Goal: Information Seeking & Learning: Learn about a topic

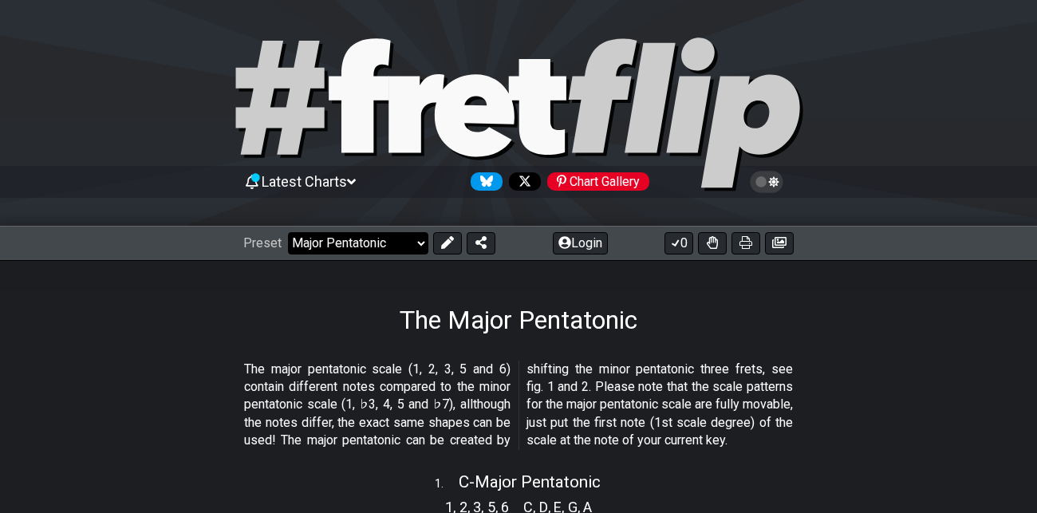
click at [404, 244] on select "Welcome to #fretflip! Initial Preset Custom Preset Minor Pentatonic Major Penta…" at bounding box center [358, 243] width 140 height 22
click at [288, 232] on select "Welcome to #fretflip! Initial Preset Custom Preset Minor Pentatonic Major Penta…" at bounding box center [358, 243] width 140 height 22
select select "/guitar-scales"
select select "C"
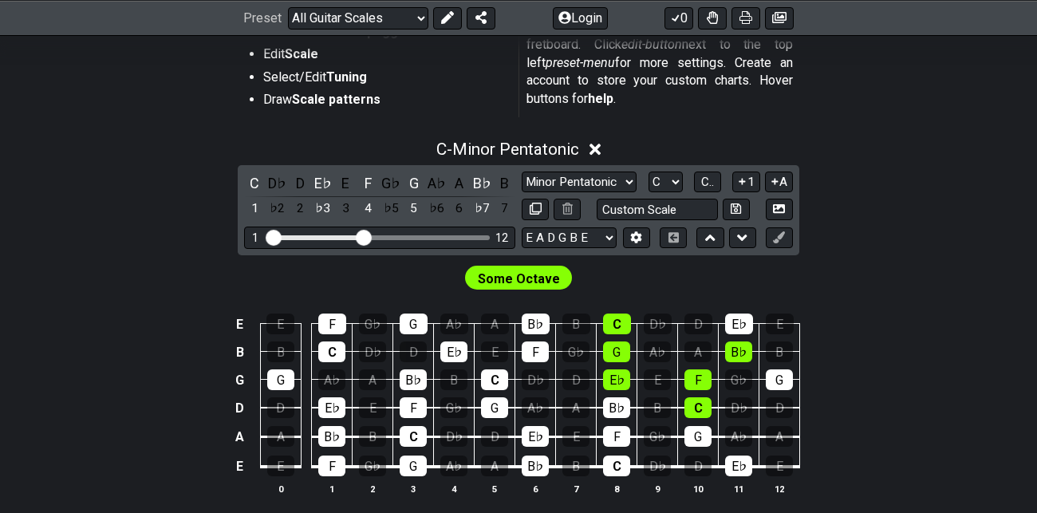
scroll to position [359, 0]
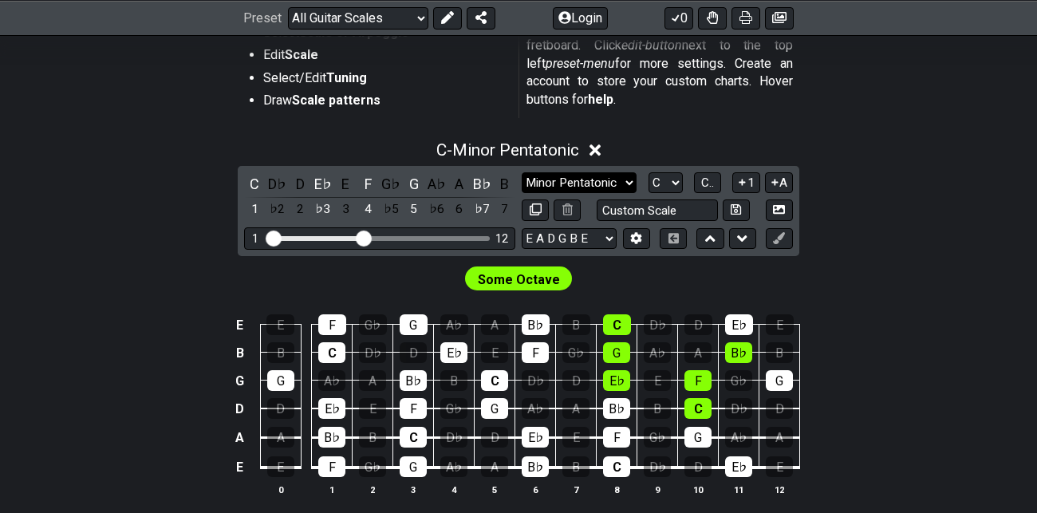
click at [607, 178] on select "Minor Pentatonic Root Minor Pentatonic Major Pentatonic Minor Blues Major Blues…" at bounding box center [579, 183] width 115 height 22
select select "Major / [PERSON_NAME]"
click at [522, 172] on select "Minor Pentatonic Root Minor Pentatonic Major Pentatonic Minor Blues Major Blues…" at bounding box center [579, 183] width 115 height 22
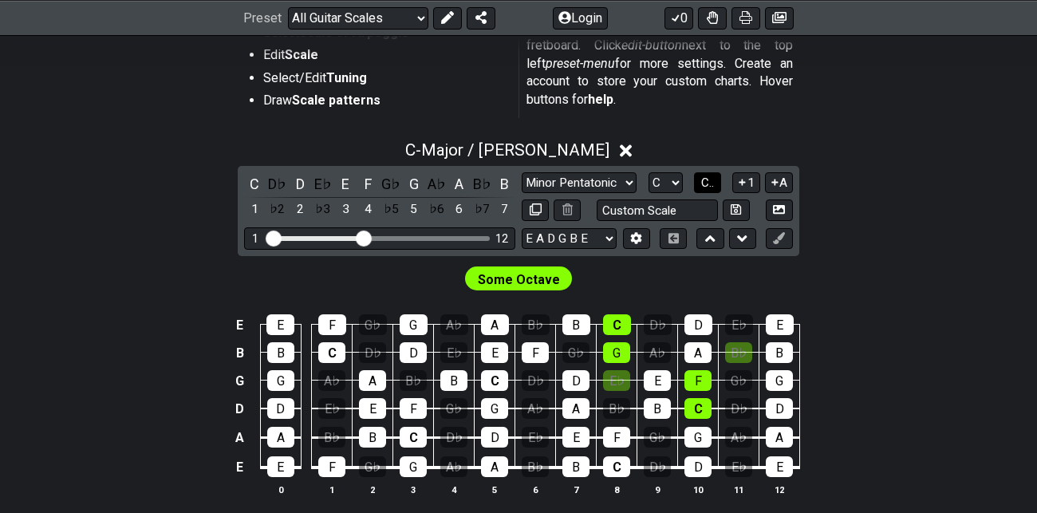
click at [707, 176] on span "C.." at bounding box center [707, 182] width 13 height 14
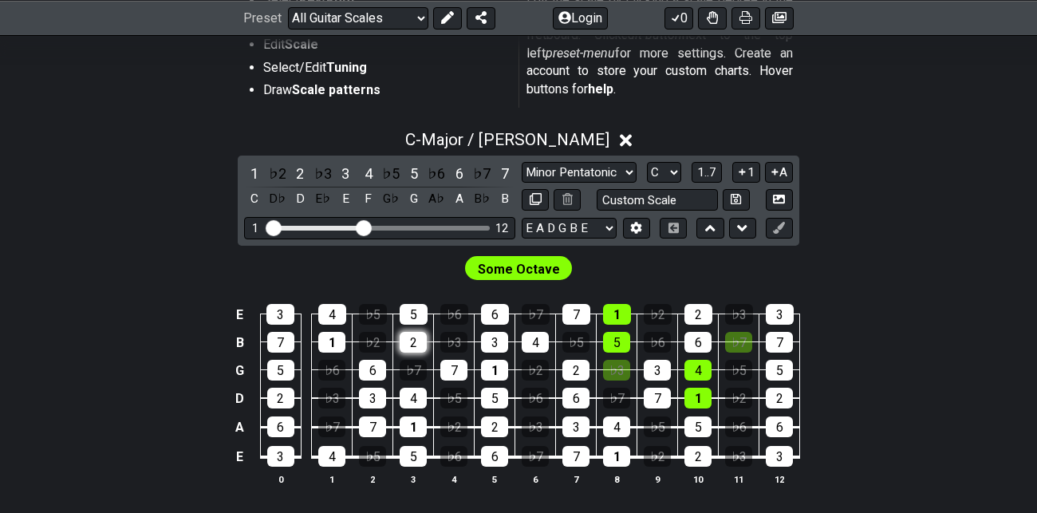
scroll to position [352, 0]
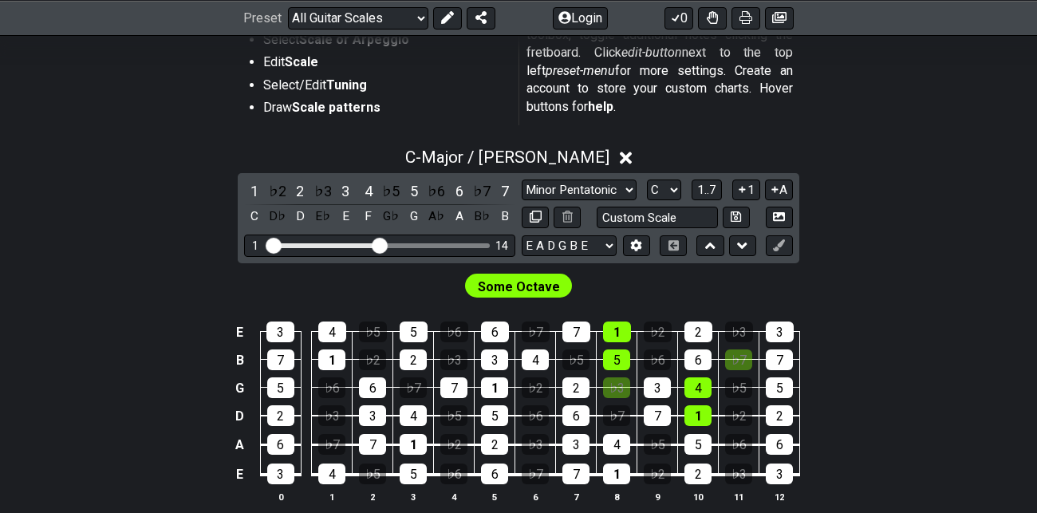
drag, startPoint x: 366, startPoint y: 245, endPoint x: 380, endPoint y: 246, distance: 13.6
click at [380, 244] on input "Visible fret range" at bounding box center [379, 244] width 226 height 0
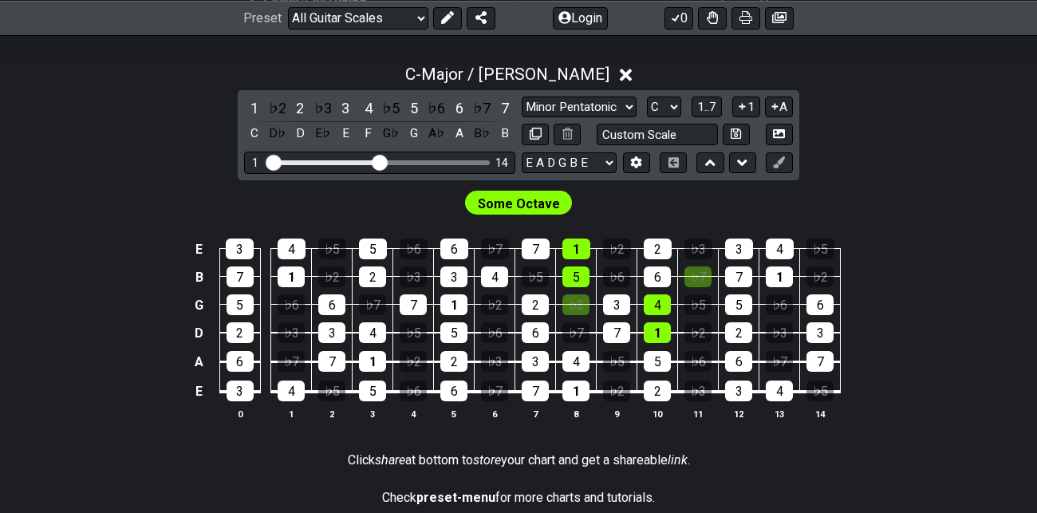
scroll to position [421, 0]
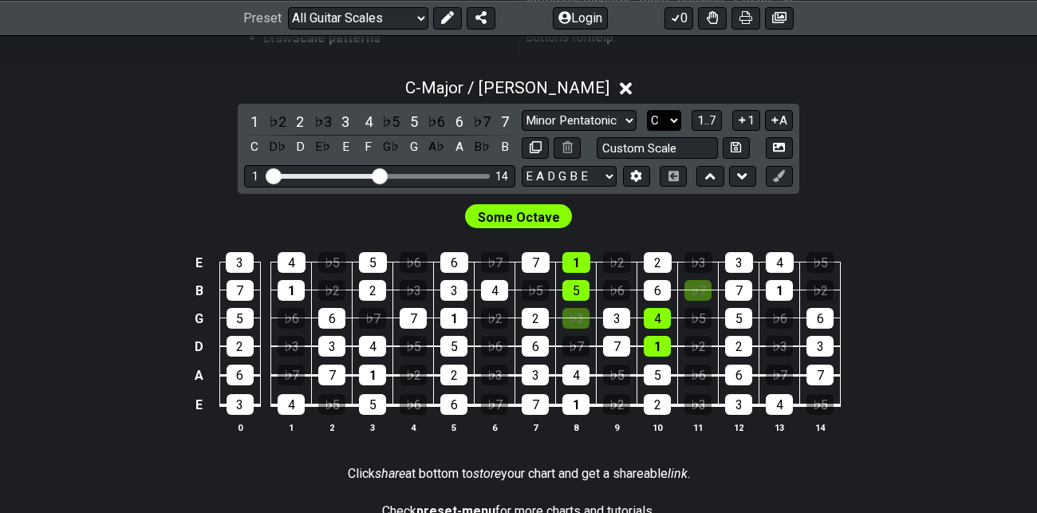
click at [671, 119] on select "A♭ A A♯ B♭ B C C♯ D♭ D D♯ E♭ E F F♯ G♭ G G♯" at bounding box center [664, 121] width 34 height 22
select select "D"
click at [648, 110] on select "A♭ A A♯ B♭ B C C♯ D♭ D D♯ E♭ E F F♯ G♭ G G♯" at bounding box center [664, 121] width 34 height 22
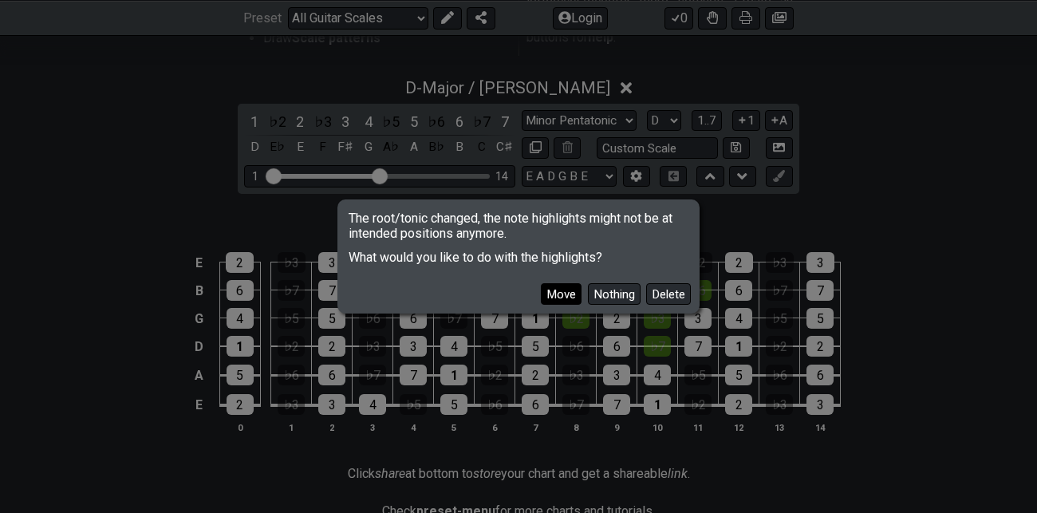
click at [561, 293] on button "Move" at bounding box center [561, 294] width 41 height 22
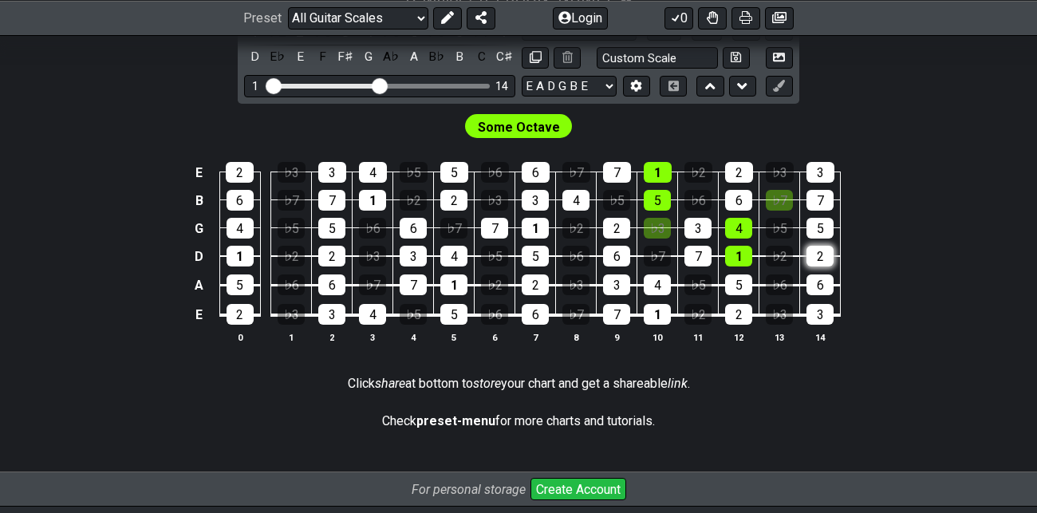
scroll to position [528, 0]
